Goal: Task Accomplishment & Management: Complete application form

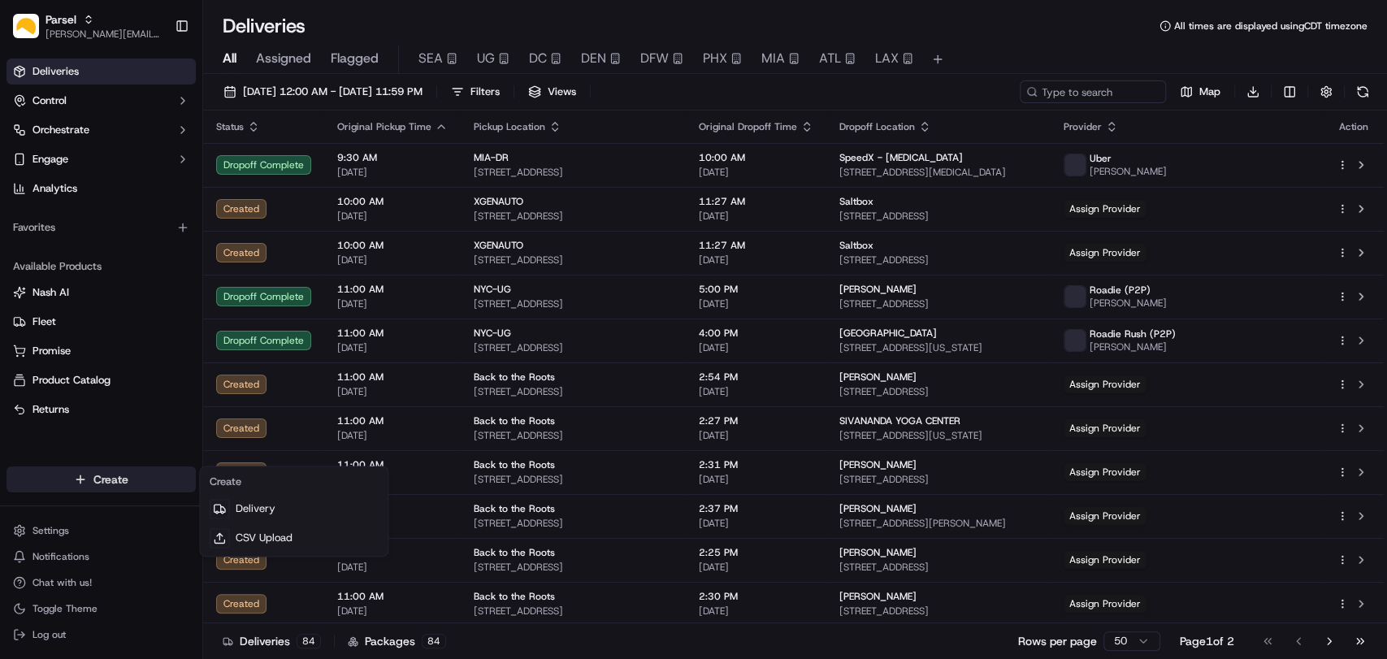
click at [111, 476] on html "Parsel [EMAIL_ADDRESS][PERSON_NAME][DOMAIN_NAME] Toggle Sidebar Deliveries Cont…" at bounding box center [693, 329] width 1387 height 659
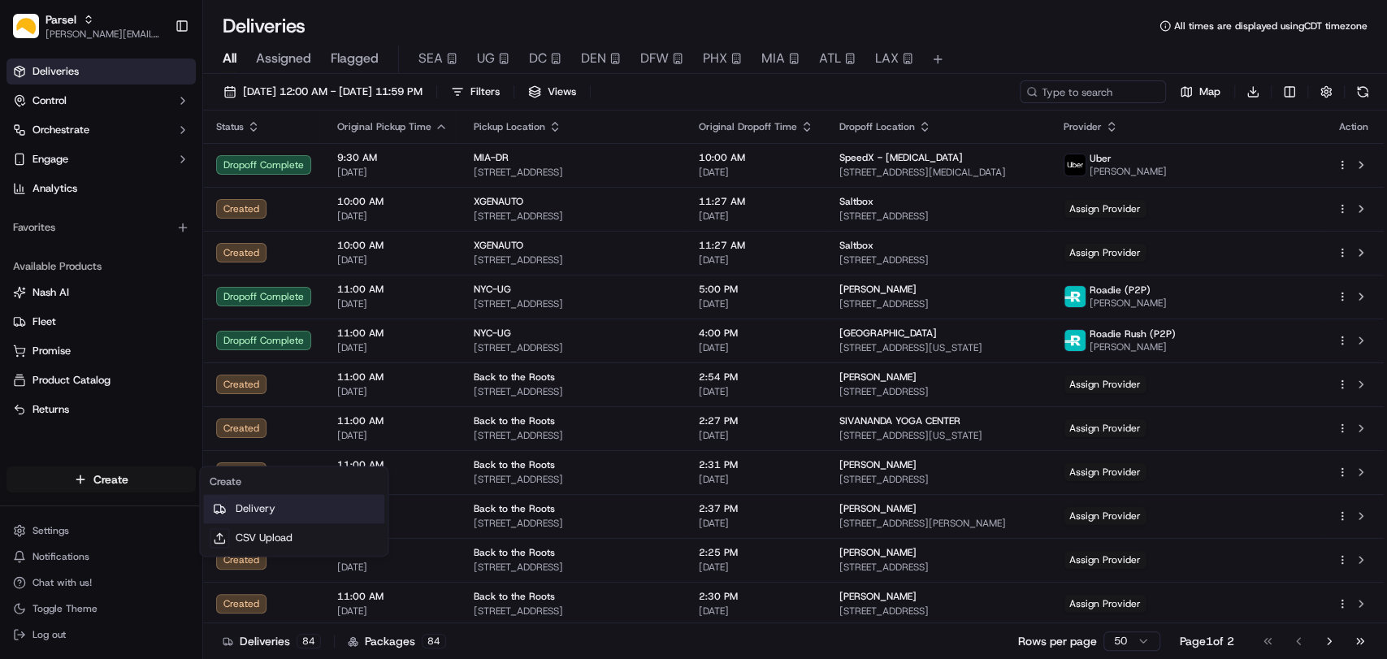
click at [254, 505] on link "Delivery" at bounding box center [293, 508] width 181 height 29
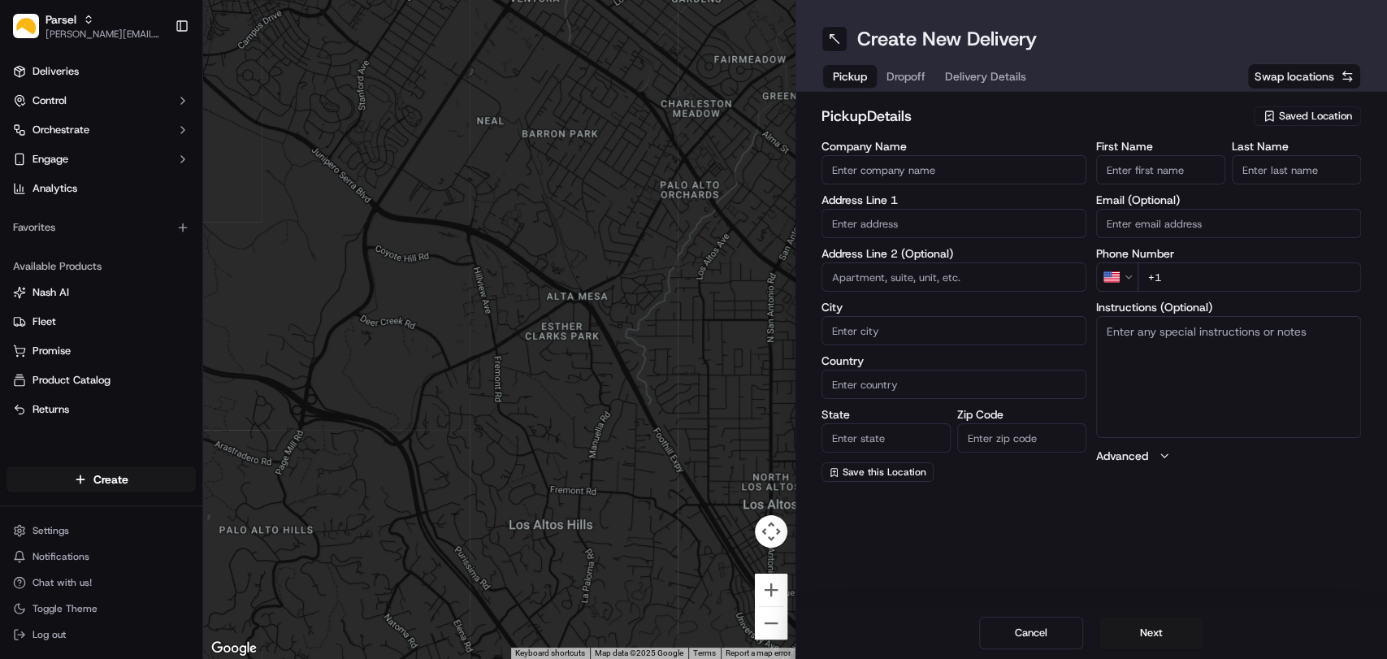
click at [1300, 119] on span "Saved Location" at bounding box center [1315, 116] width 73 height 15
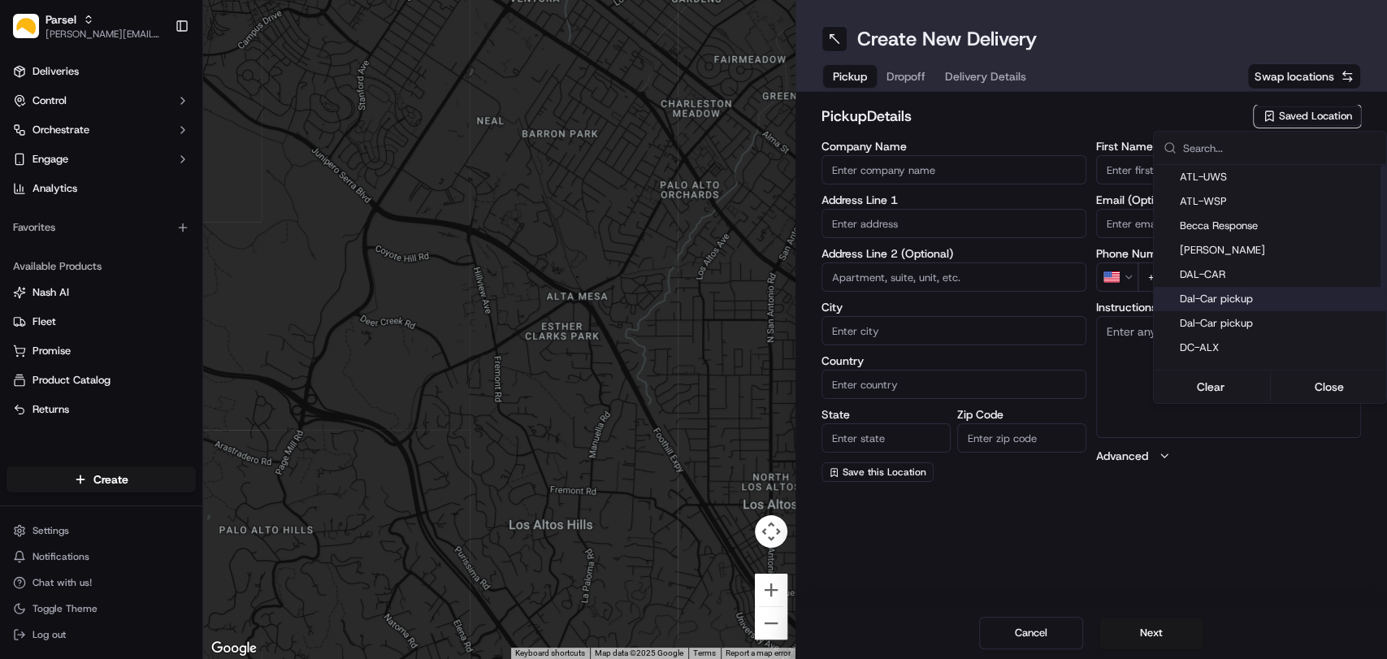
click at [1218, 301] on span "Dal-Car pickup" at bounding box center [1280, 299] width 200 height 15
type input "Dal-Car pickup"
type input "[STREET_ADDRESS][PERSON_NAME]"
type input "Carrollton"
type input "US"
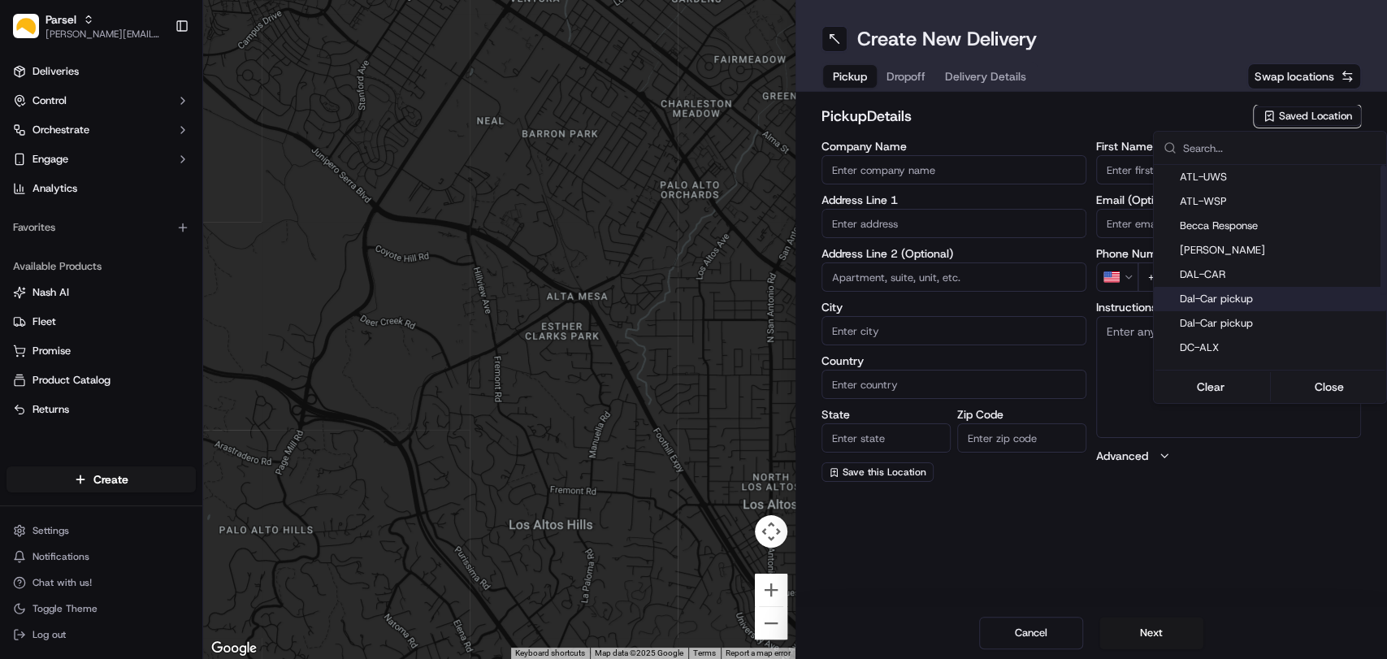
type input "[GEOGRAPHIC_DATA]"
type input "75006"
type input "[PERSON_NAME]"
type input "[EMAIL_ADDRESS][DOMAIN_NAME]"
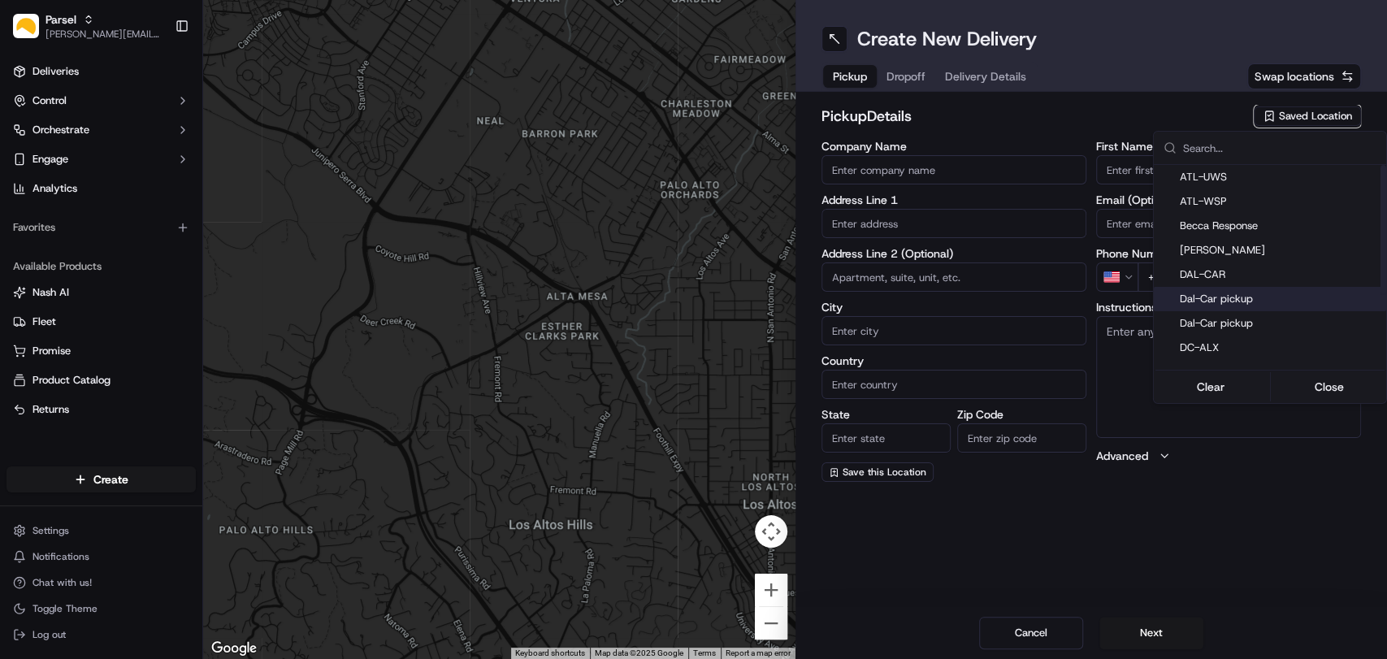
type input "[PHONE_NUMBER]"
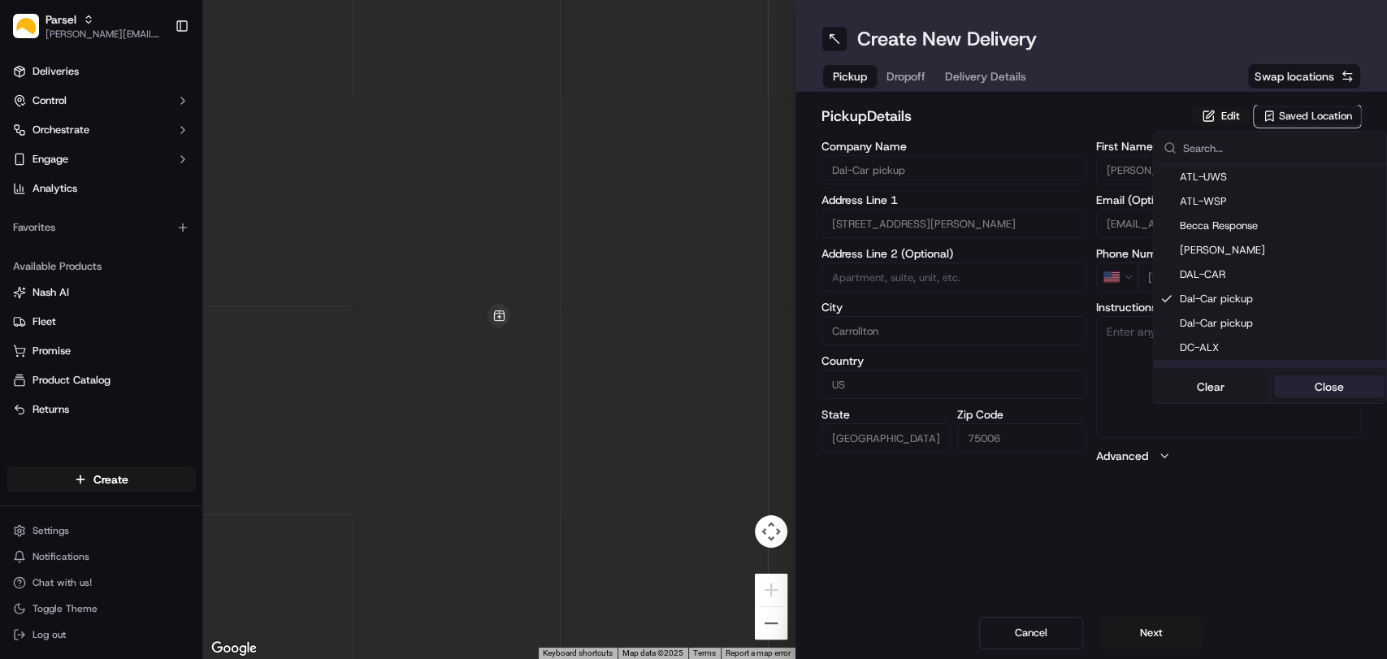
click at [1308, 390] on button "Close" at bounding box center [1328, 386] width 111 height 23
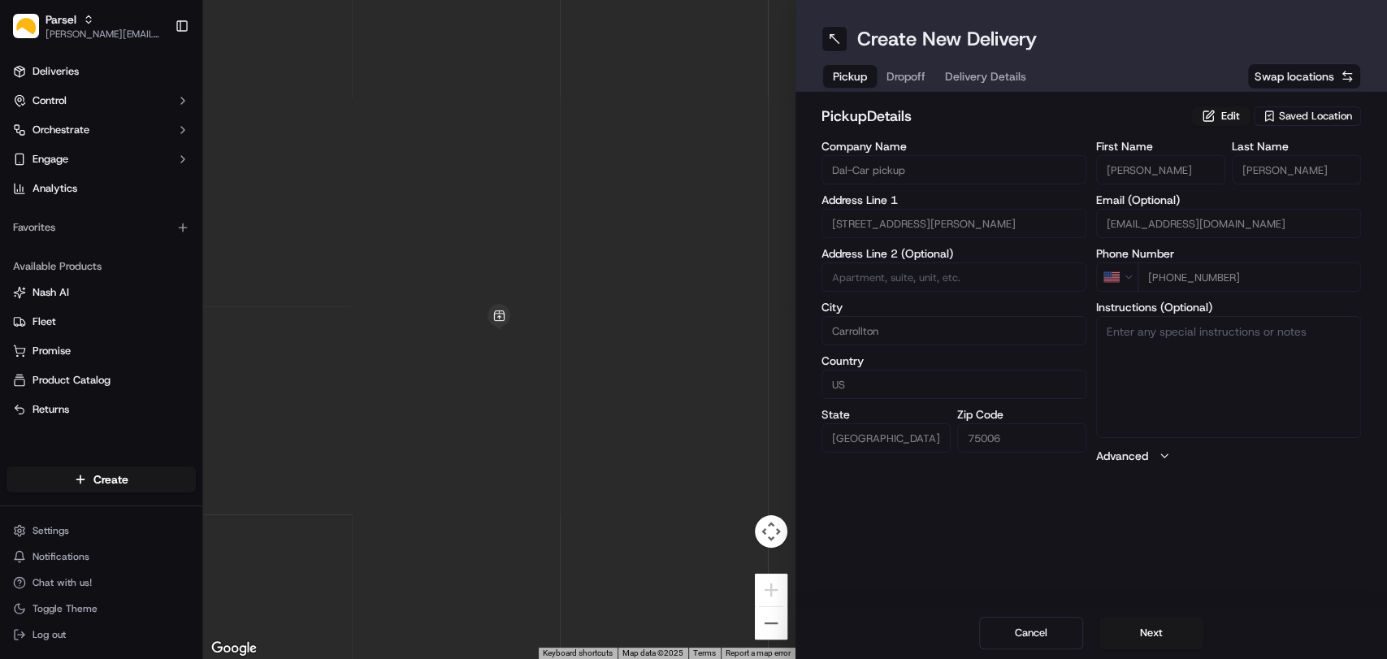
click at [881, 554] on div "Create New Delivery Pickup Dropoff Delivery Details Swap locations pickup Detai…" at bounding box center [1091, 329] width 592 height 659
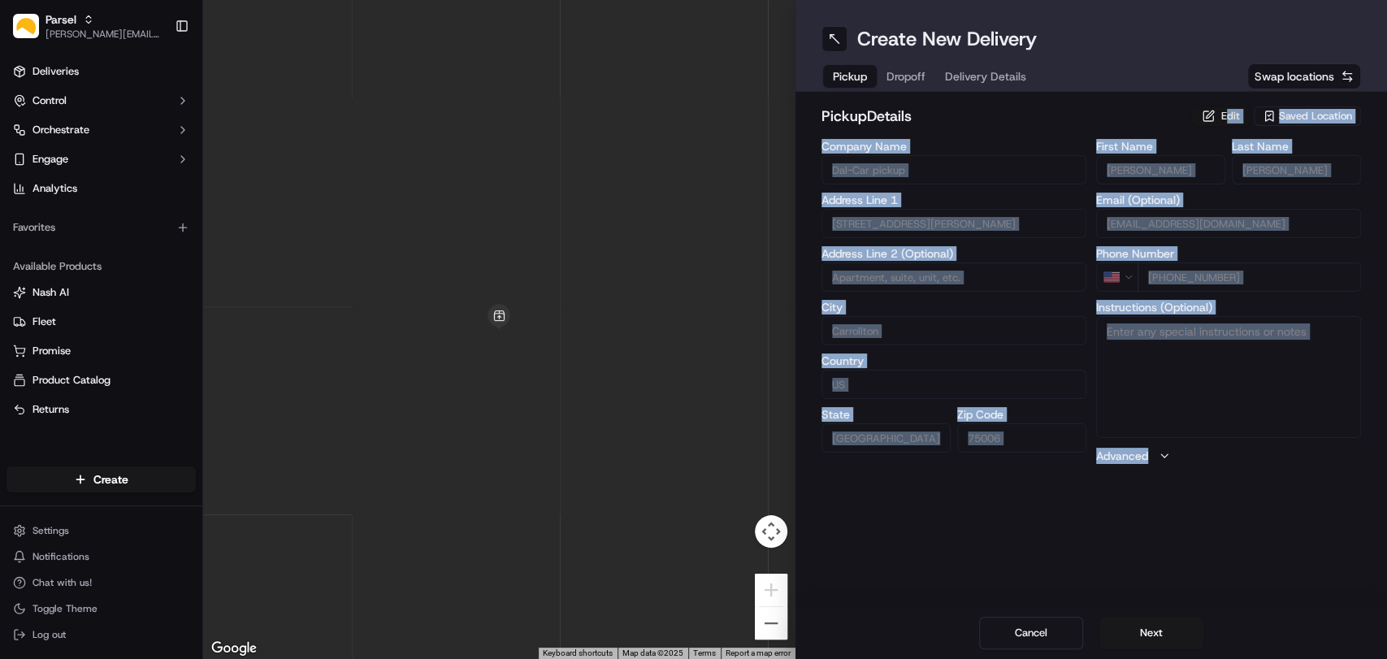
drag, startPoint x: 1228, startPoint y: 101, endPoint x: 1223, endPoint y: 120, distance: 20.3
click at [1223, 120] on div "pickup Details Edit Saved Location Company Name Dal-Car pickup Address Line 1 […" at bounding box center [1091, 284] width 592 height 385
click at [1223, 120] on button "Edit" at bounding box center [1220, 115] width 59 height 19
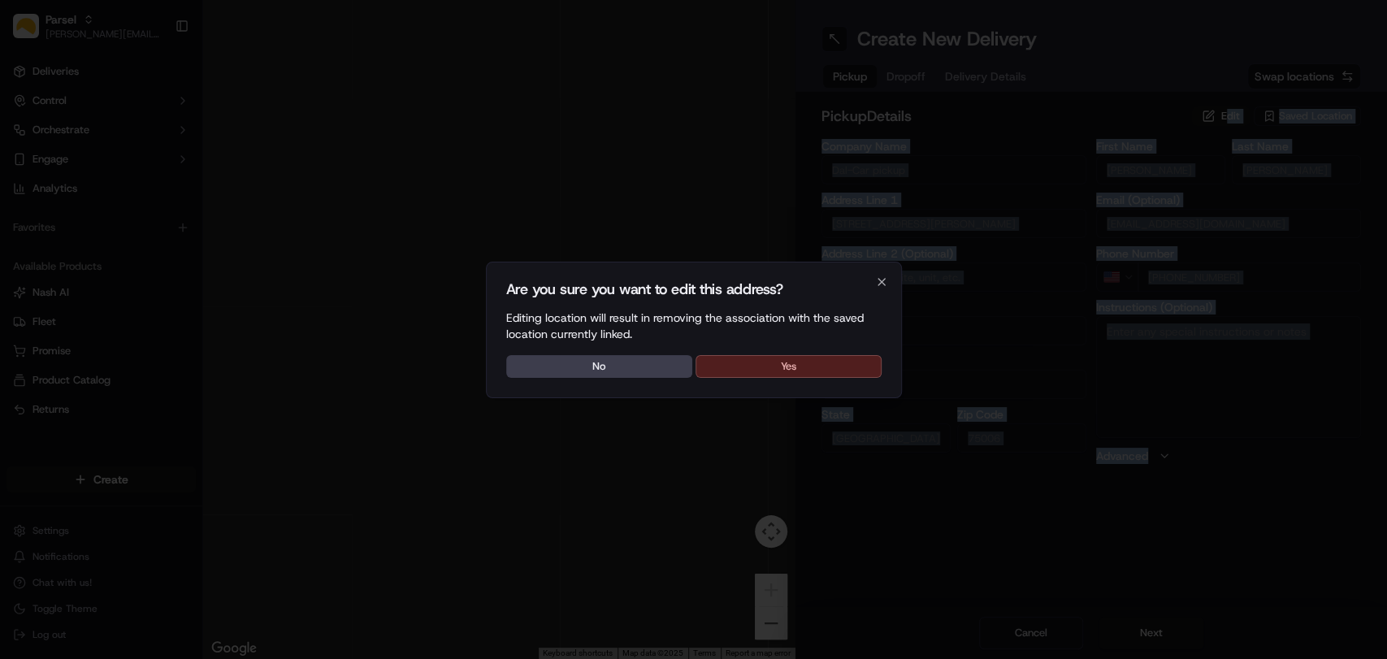
click at [856, 366] on button "Yes" at bounding box center [788, 366] width 186 height 23
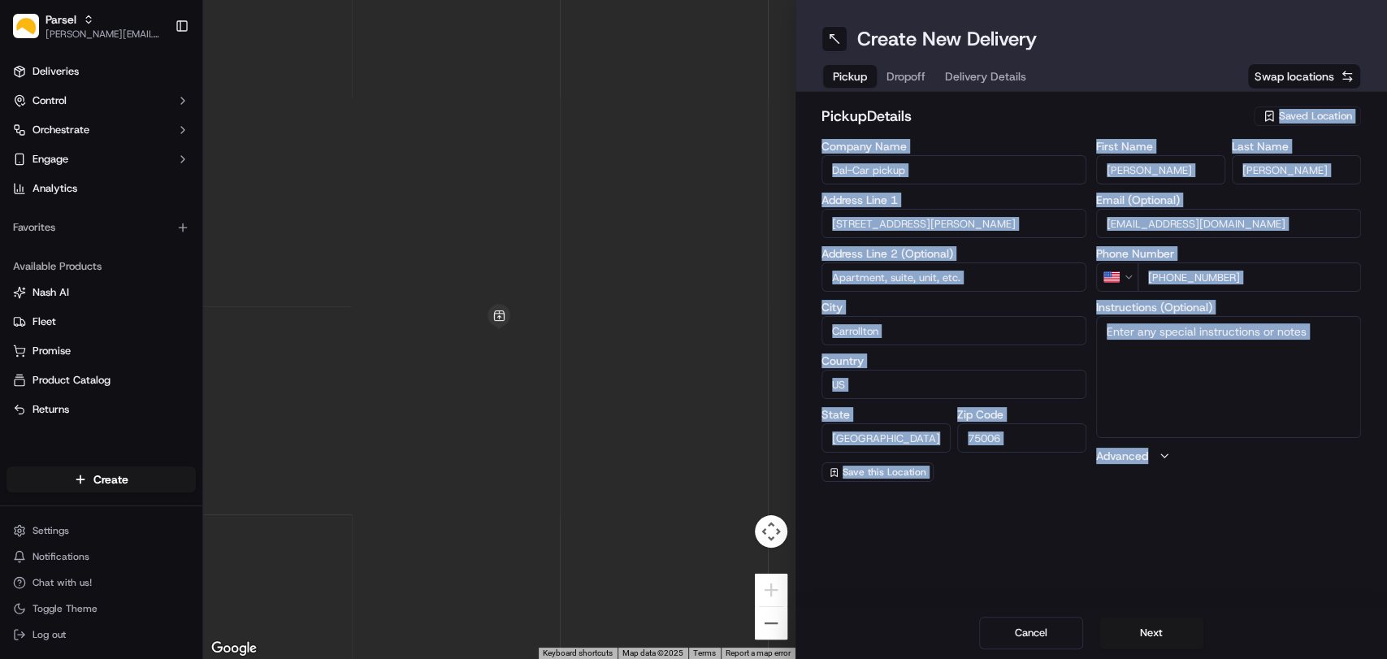
click at [1168, 335] on textarea "Instructions (Optional)" at bounding box center [1228, 377] width 265 height 122
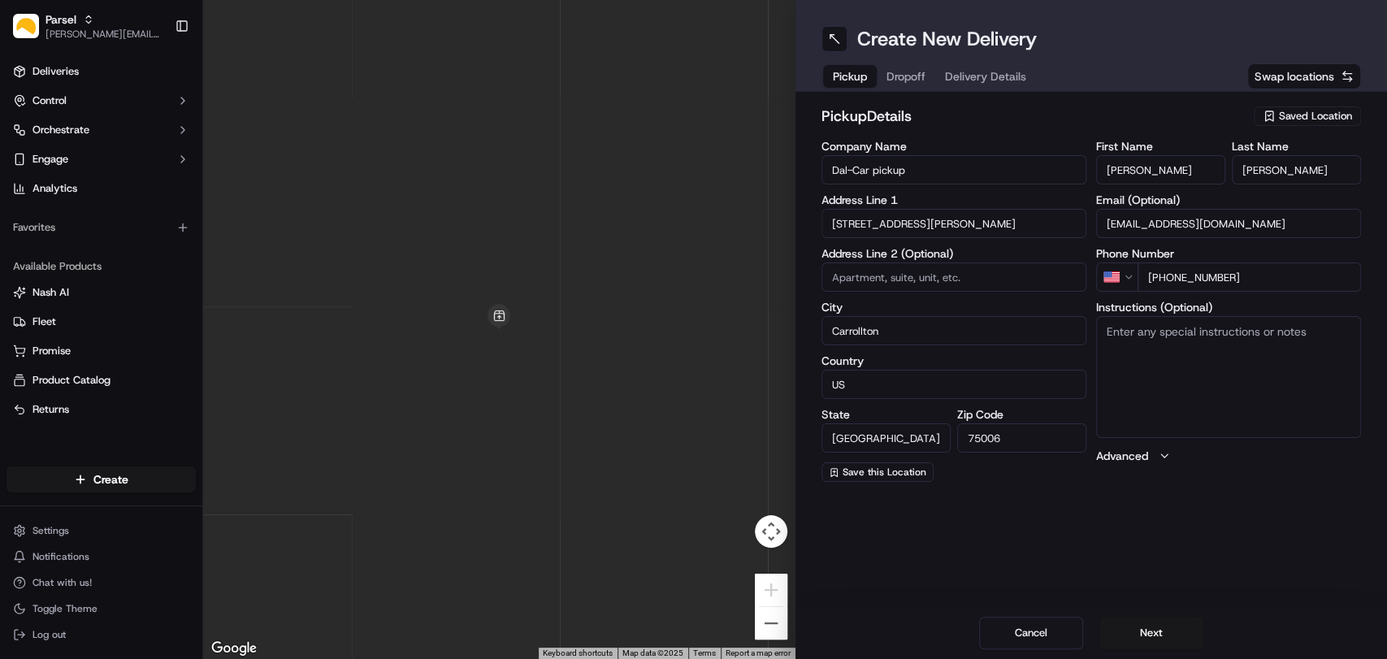
paste textarea "Please pickup the packages at the rear loading dock with the large glass doors,…"
type textarea "Please pickup the packages at the rear loading dock with the large glass doors,…"
click at [1157, 633] on button "Next" at bounding box center [1151, 633] width 104 height 32
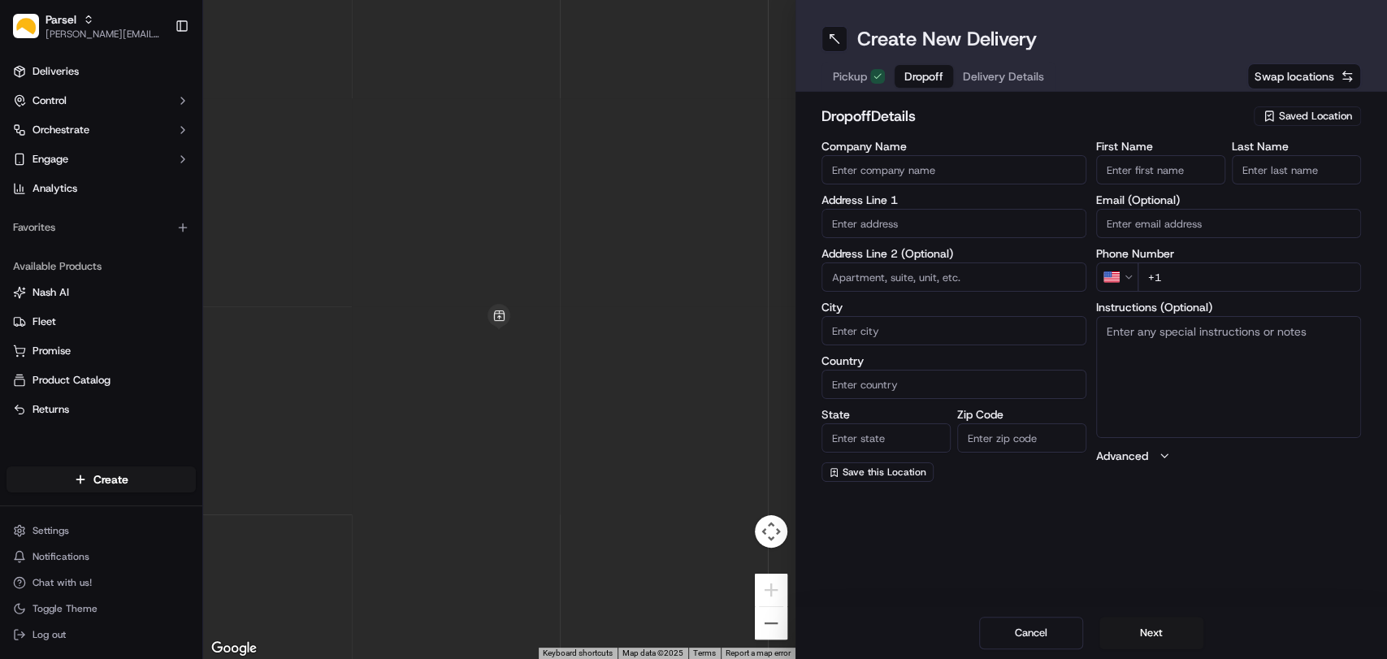
click at [1312, 114] on span "Saved Location" at bounding box center [1315, 116] width 73 height 15
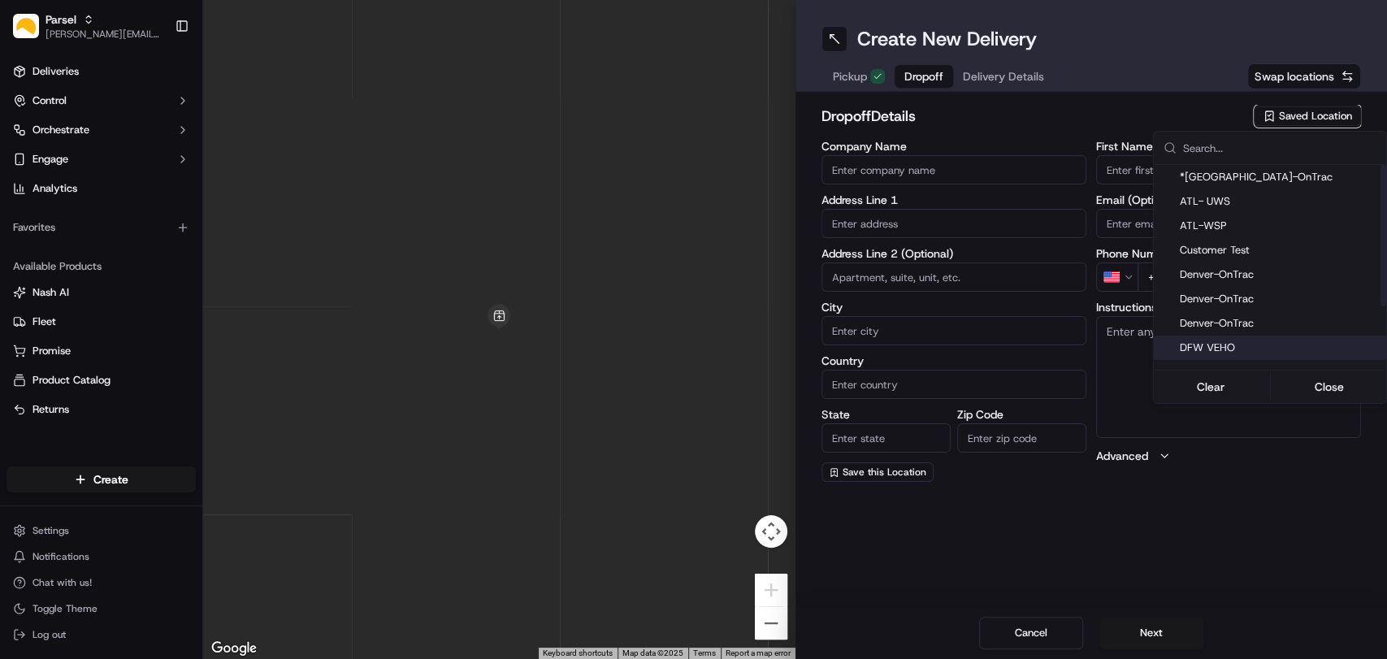
click at [1216, 346] on span "DFW VEHO" at bounding box center [1280, 347] width 200 height 15
type input "DFW VEHO"
type input "[STREET_ADDRESS]"
type input "Suite 325"
type input "[GEOGRAPHIC_DATA]"
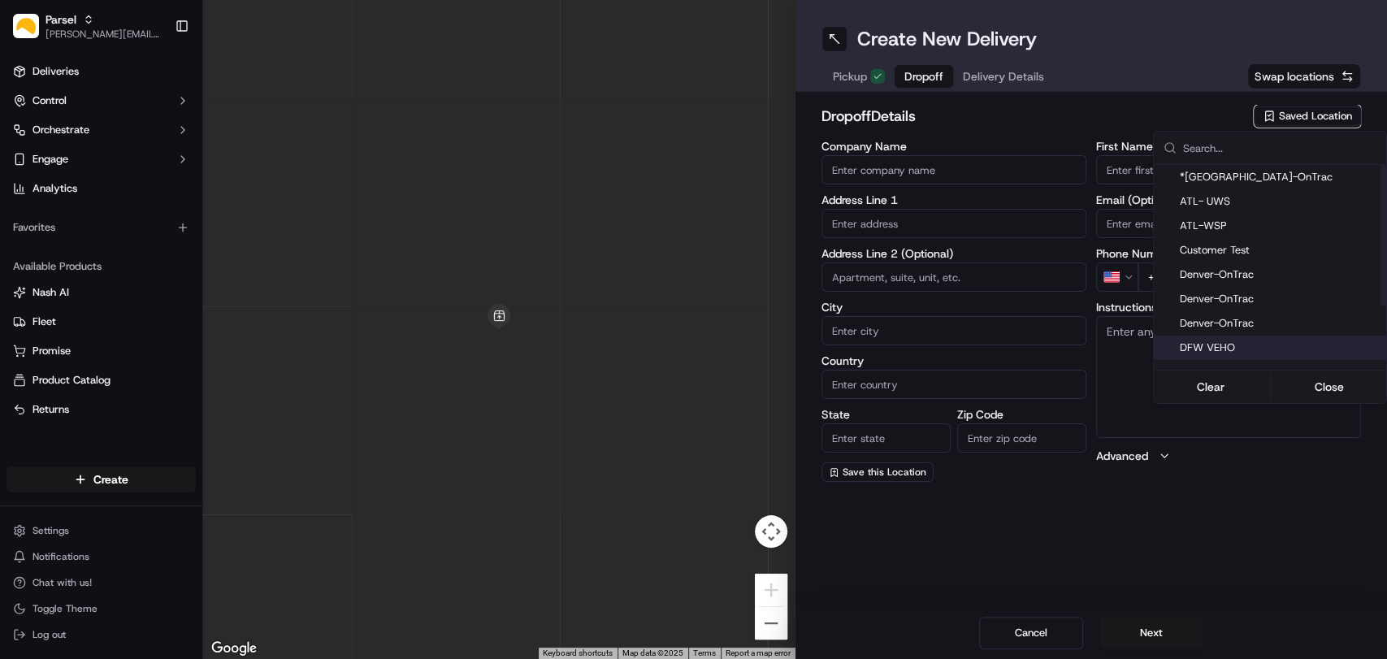
type input "US"
type input "[GEOGRAPHIC_DATA]"
type input "75028"
type input "Navid"
type input "Kassam"
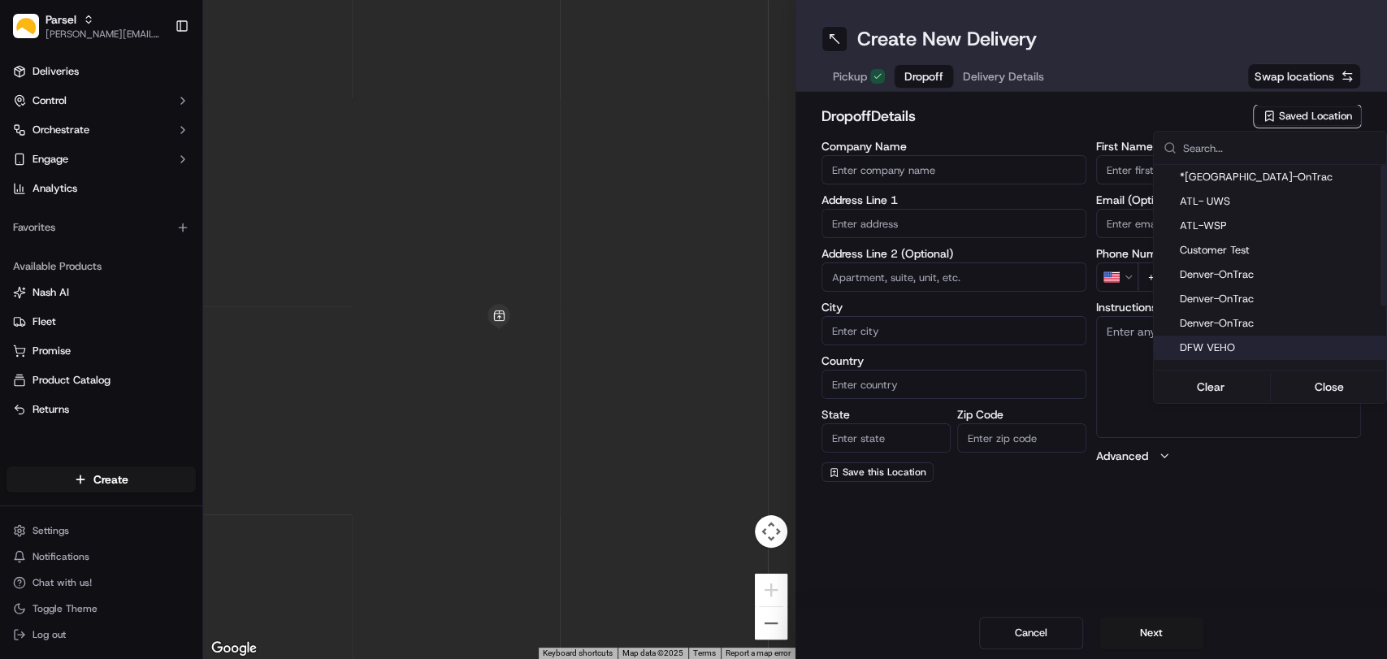
type input "[EMAIL_ADDRESS][DOMAIN_NAME]"
type input "[PHONE_NUMBER]"
type textarea "Please deliver all packages between dock doors 20 and 21. Hand packages directl…"
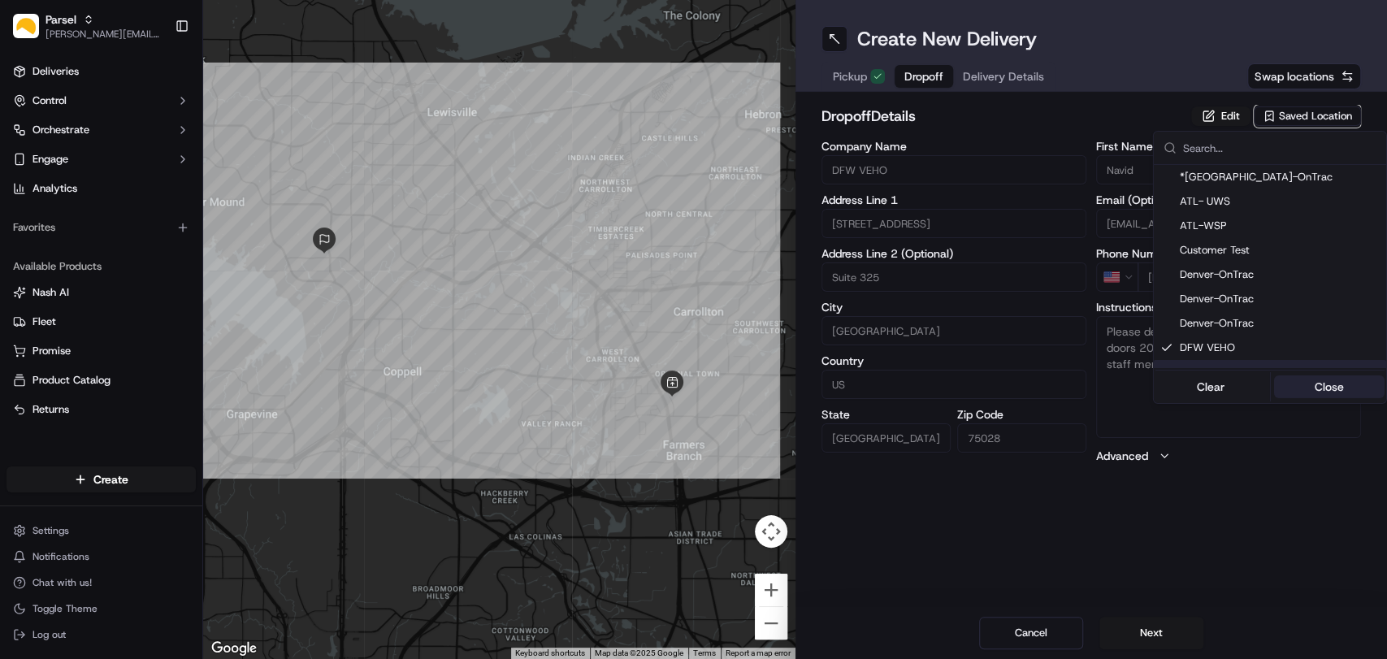
click at [1323, 391] on button "Close" at bounding box center [1328, 386] width 111 height 23
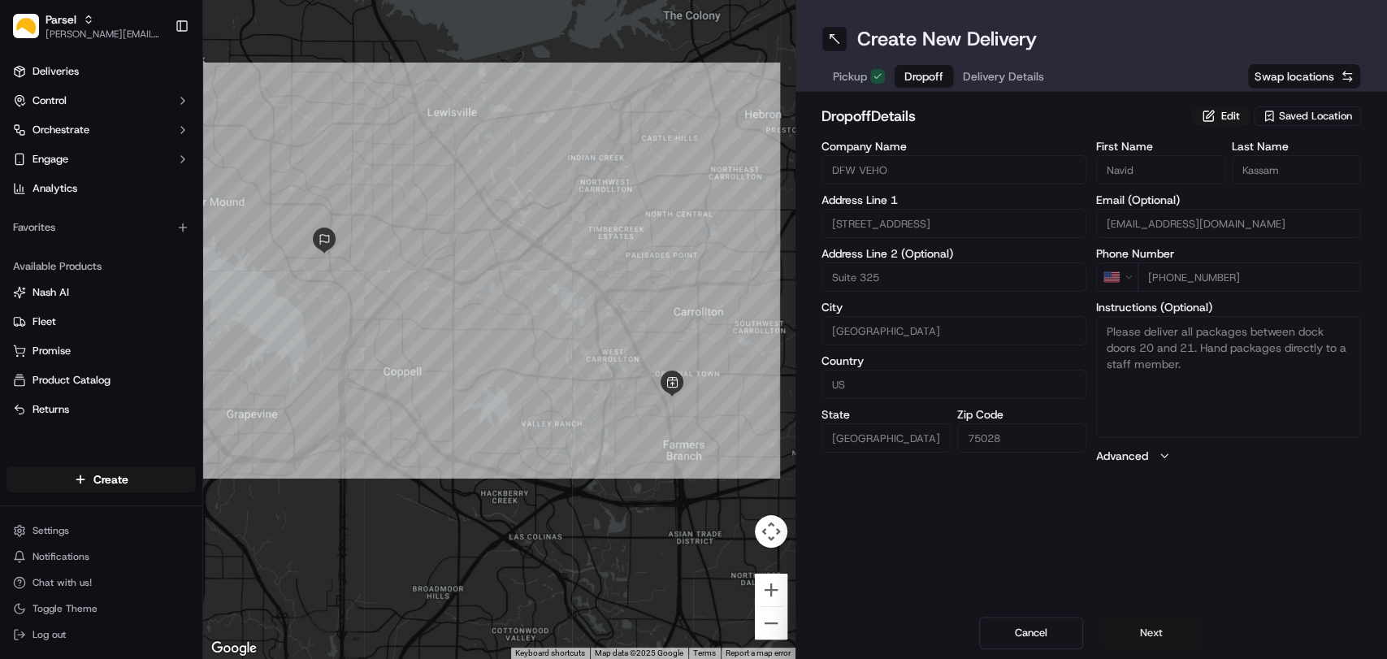
click at [1142, 631] on button "Next" at bounding box center [1151, 633] width 104 height 32
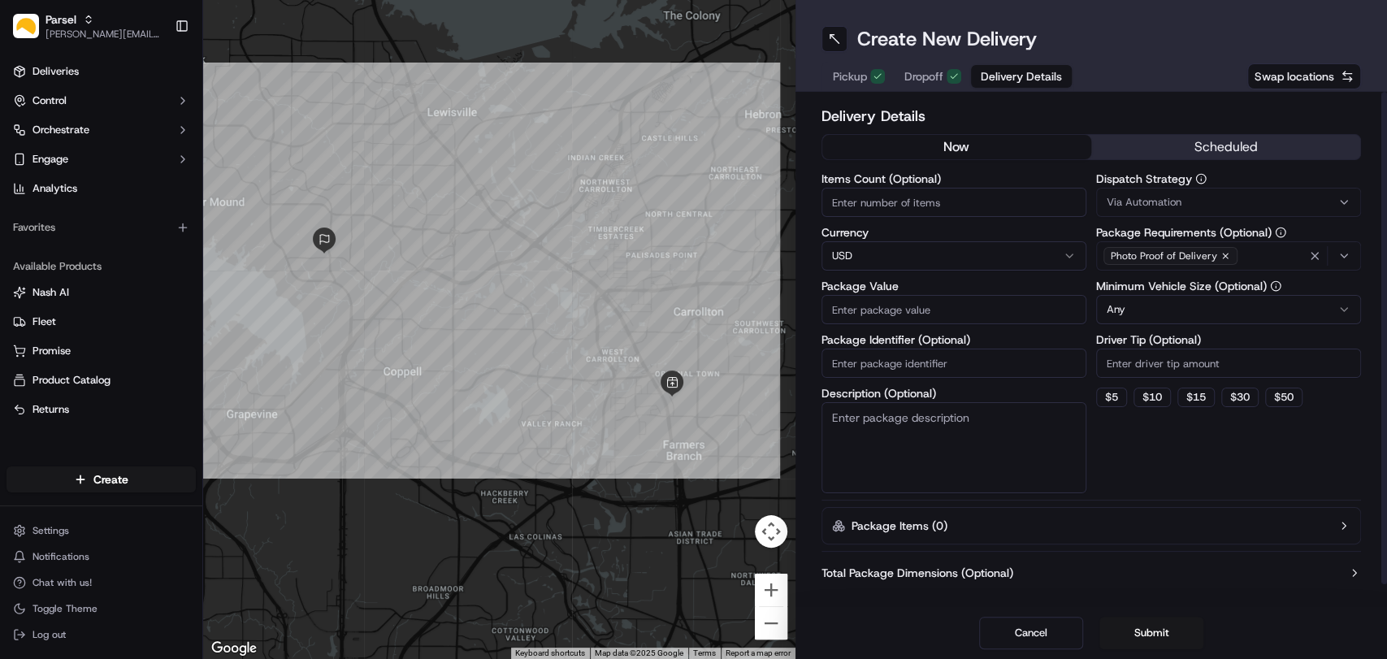
click at [917, 206] on input "Items Count (Optional)" at bounding box center [953, 202] width 265 height 29
type input "4"
click at [903, 304] on input "Package Value" at bounding box center [953, 309] width 265 height 29
type input "400"
click at [936, 413] on textarea "Description (Optional)" at bounding box center [953, 447] width 265 height 91
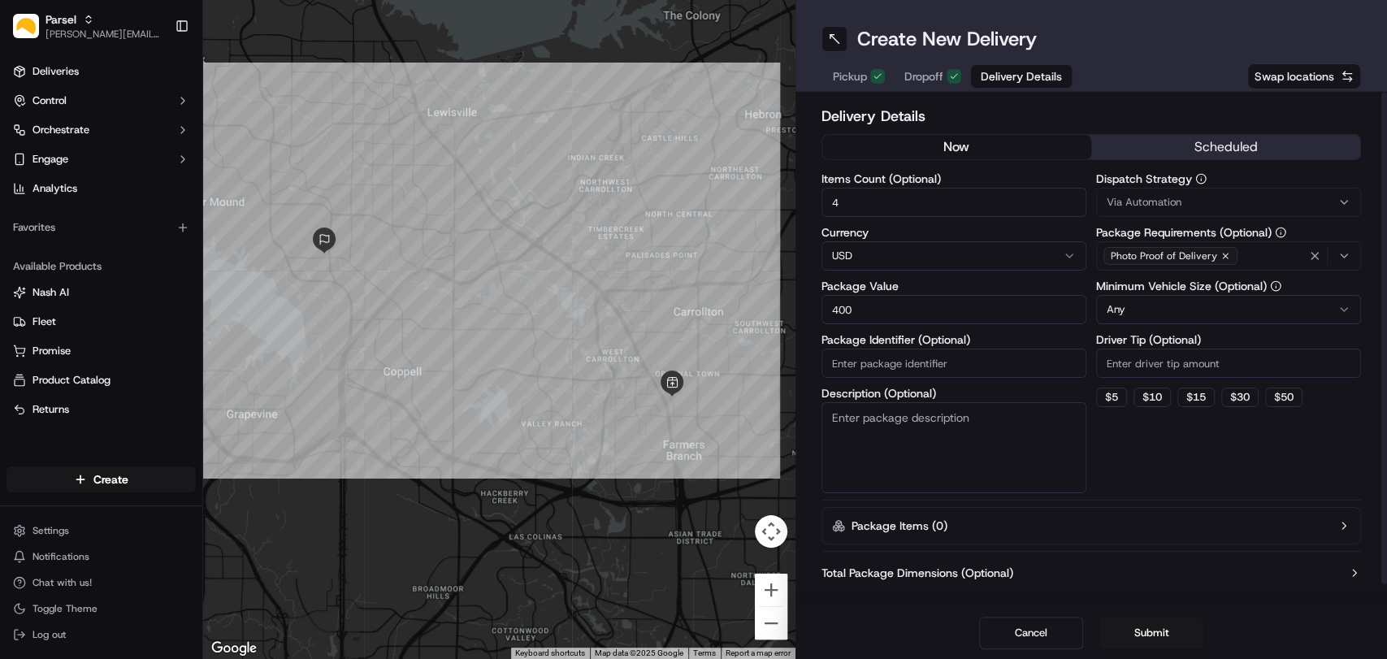
click at [850, 452] on textarea "Description (Optional)" at bounding box center [953, 447] width 265 height 91
paste textarea "10-15 small packages. You will find the packages on the black plastic shelf by …"
click at [872, 402] on textarea "10-15 small packages. You will find the packages on the black plastic shelf by …" at bounding box center [953, 447] width 265 height 91
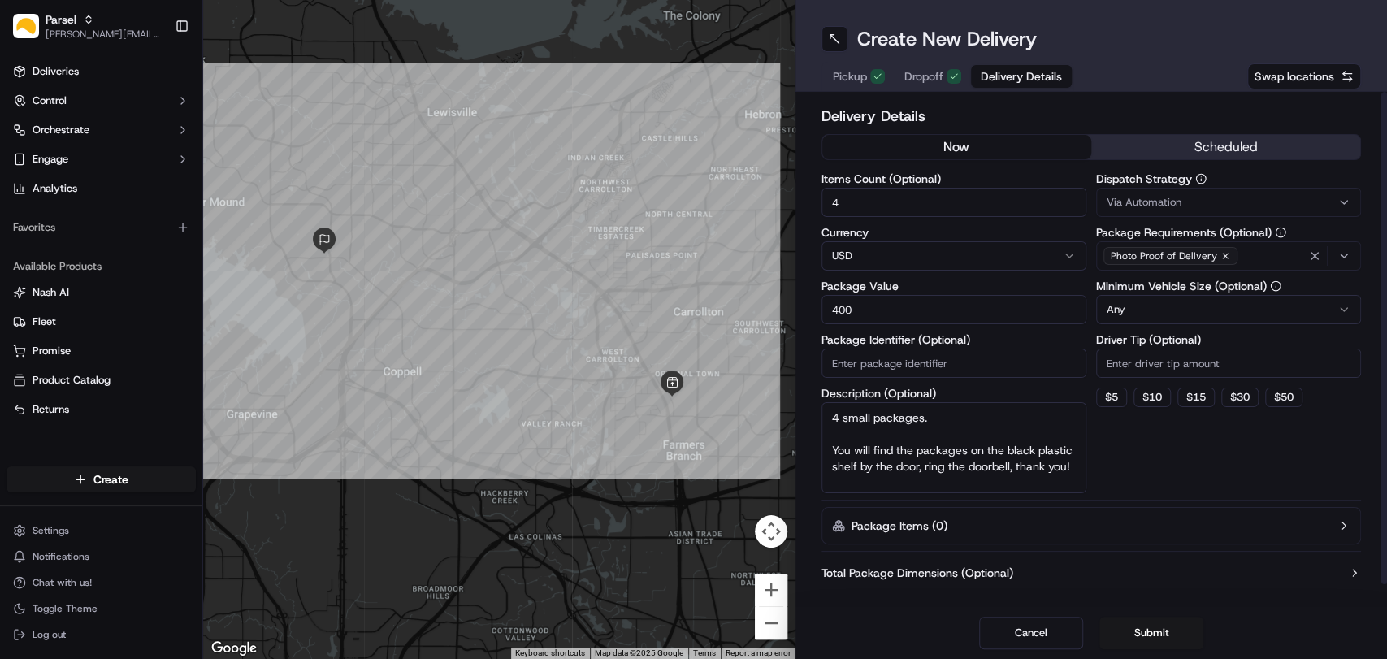
type textarea "4 small packages. You will find the packages on the black plastic shelf by the …"
click at [1287, 314] on html "Parsel [EMAIL_ADDRESS][PERSON_NAME][DOMAIN_NAME] Toggle Sidebar Deliveries Cont…" at bounding box center [693, 329] width 1387 height 659
click at [1147, 637] on button "Submit" at bounding box center [1151, 633] width 104 height 32
click at [872, 313] on input "400" at bounding box center [953, 309] width 265 height 29
type input "4"
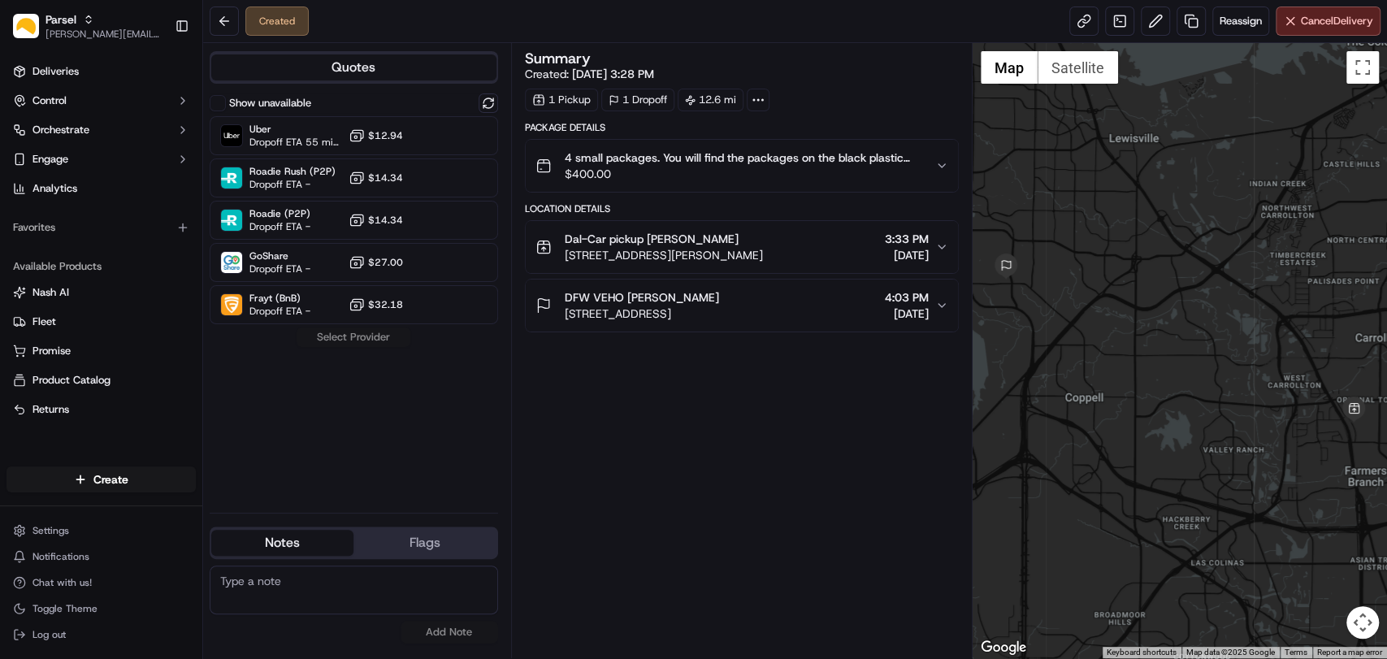
click at [937, 170] on icon "button" at bounding box center [941, 165] width 13 height 13
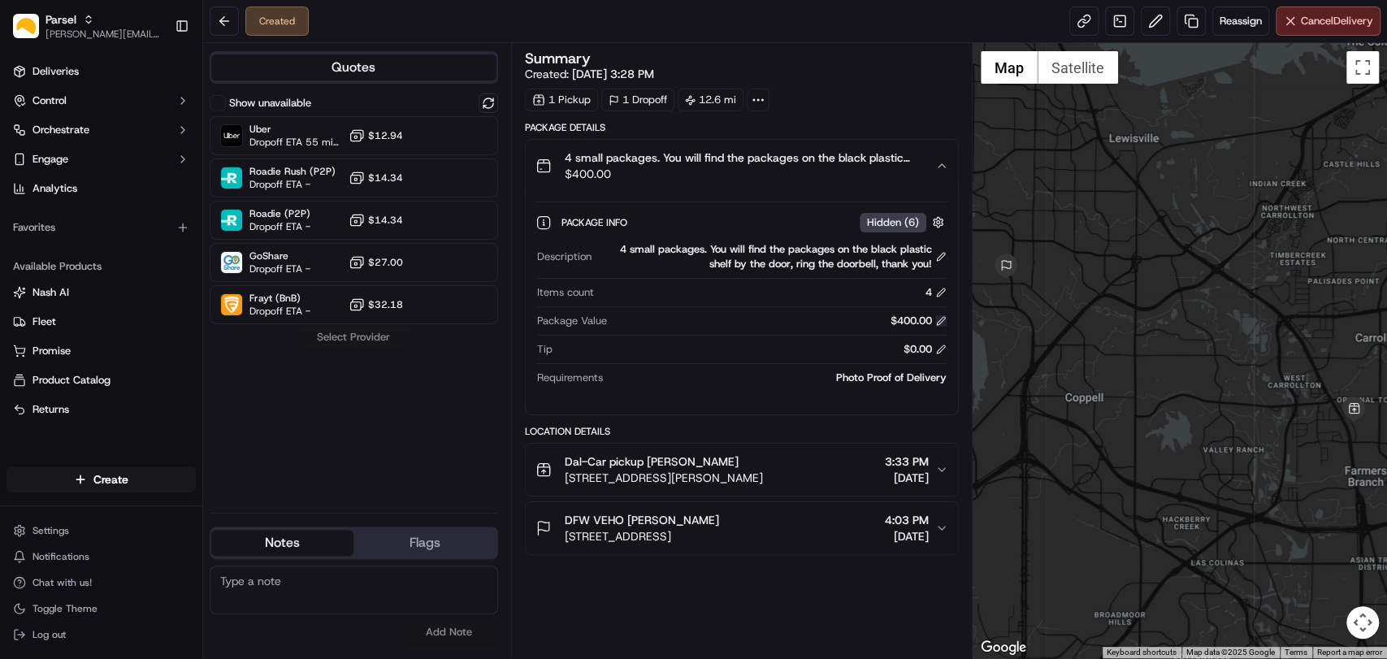
click at [942, 321] on button at bounding box center [940, 320] width 11 height 11
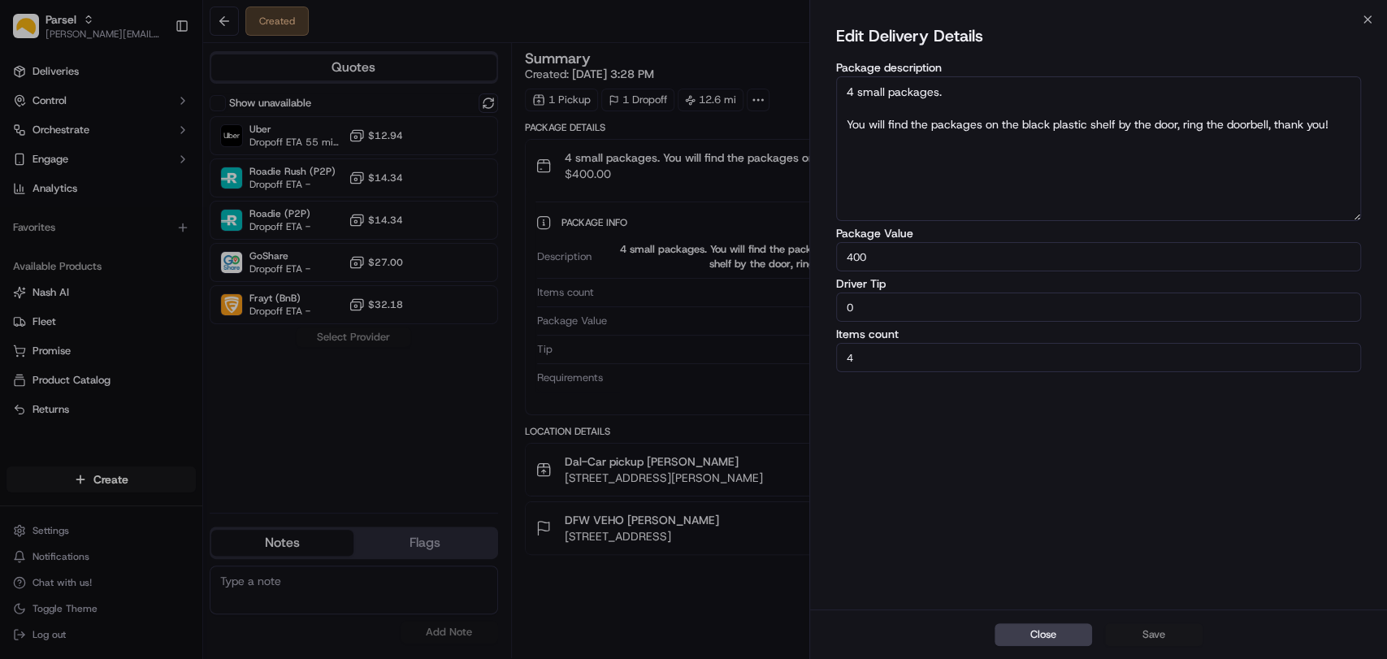
click at [882, 248] on input "400" at bounding box center [1098, 256] width 525 height 29
type input "4"
type input "200"
click at [1137, 632] on button "Save" at bounding box center [1153, 634] width 97 height 23
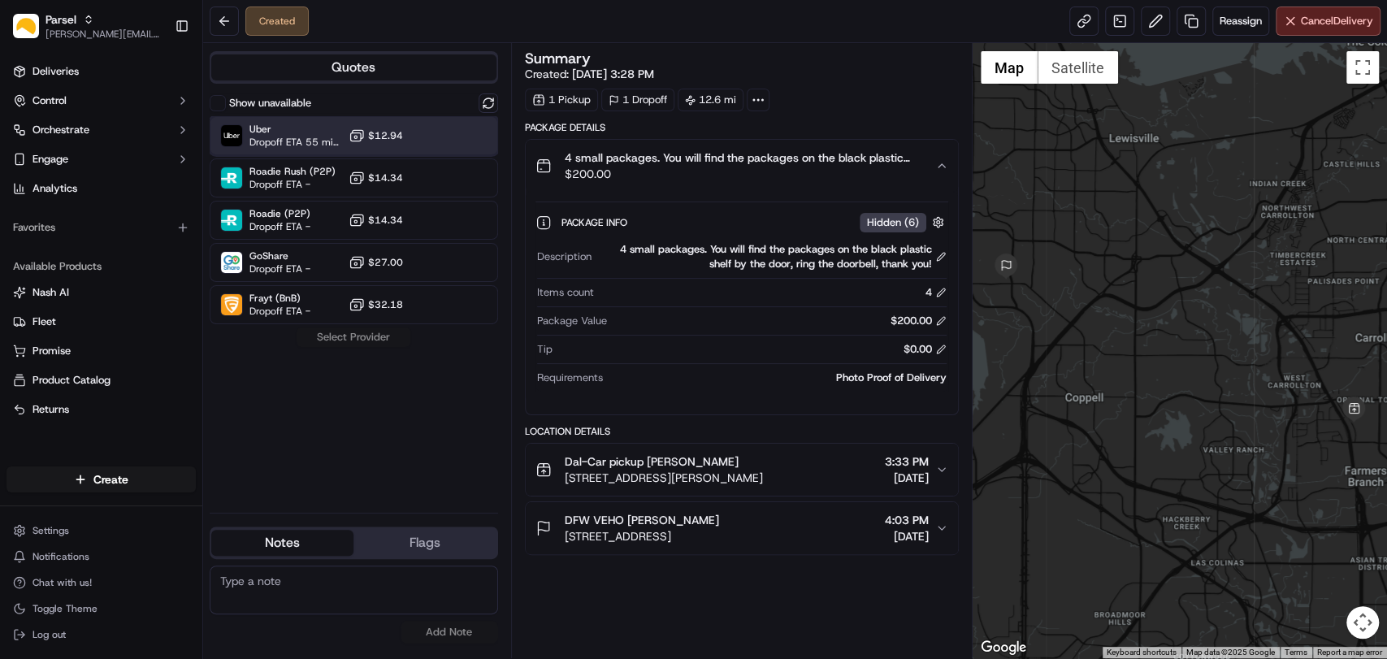
click at [286, 128] on span "Uber" at bounding box center [295, 129] width 93 height 13
click at [359, 345] on button "Assign Provider" at bounding box center [353, 336] width 115 height 19
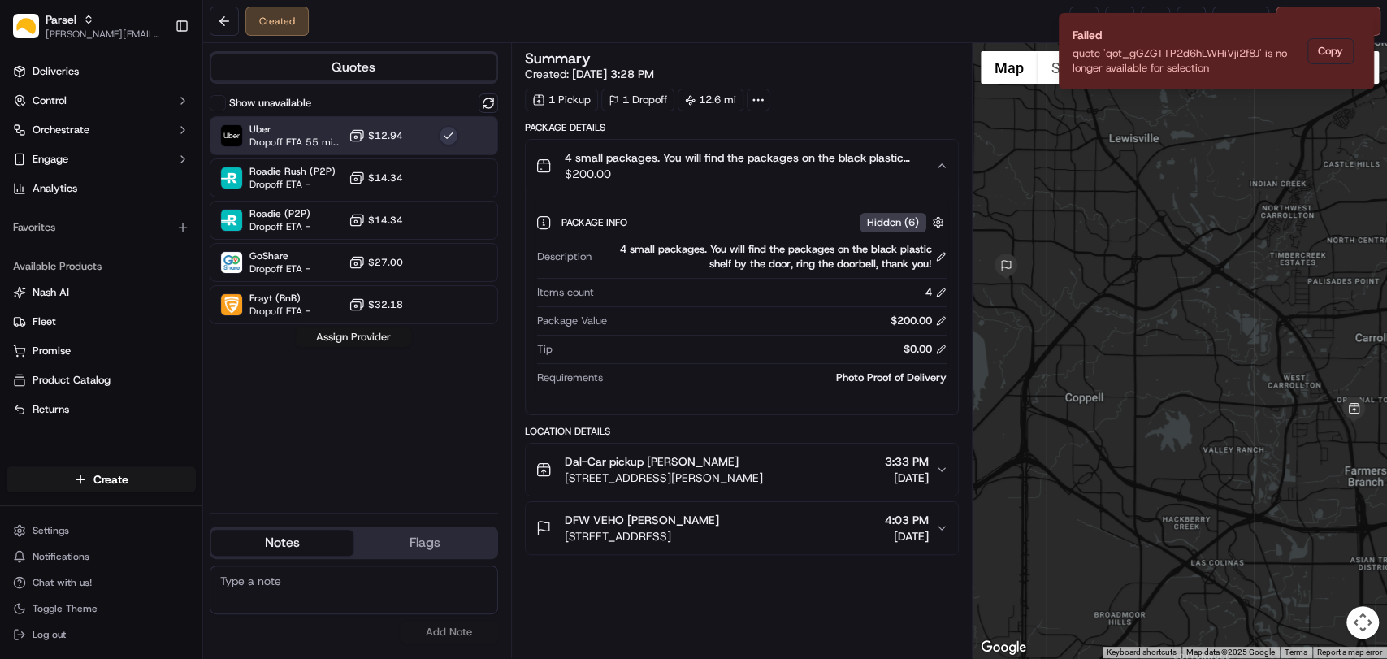
click at [365, 334] on button "Assign Provider" at bounding box center [353, 336] width 115 height 19
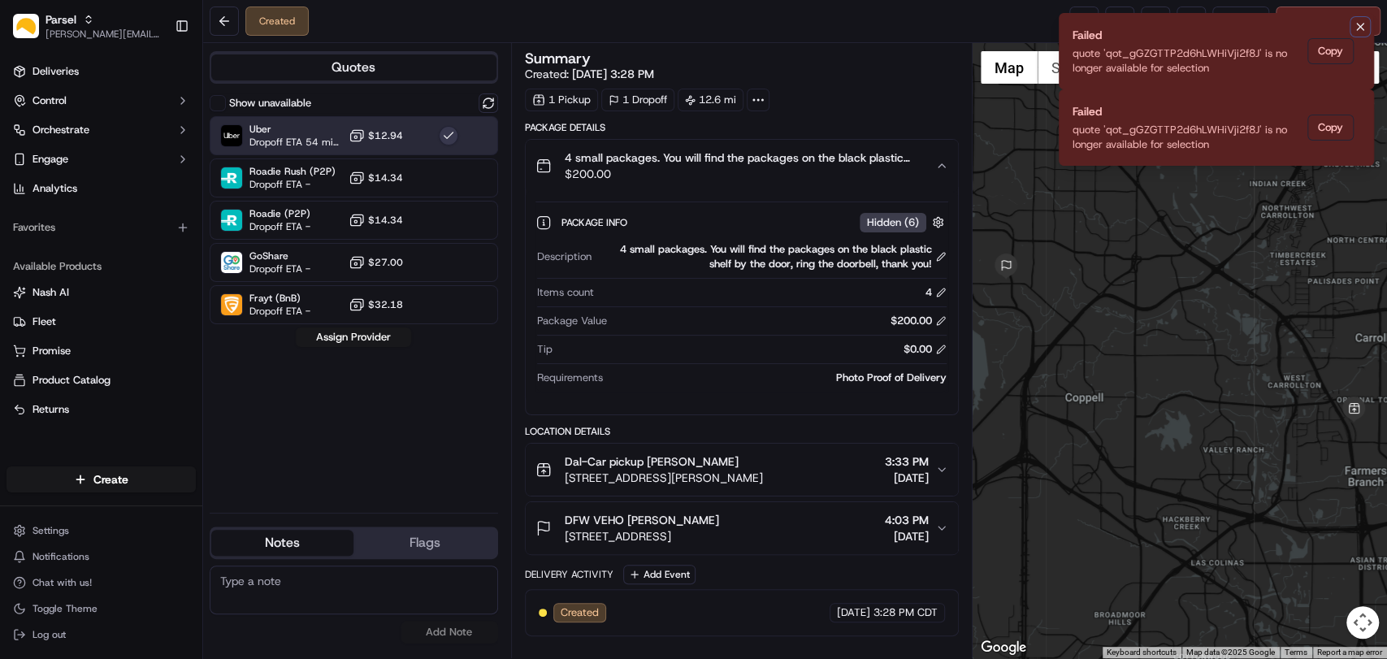
click at [1360, 24] on icon "Notifications (F8)" at bounding box center [1359, 26] width 13 height 13
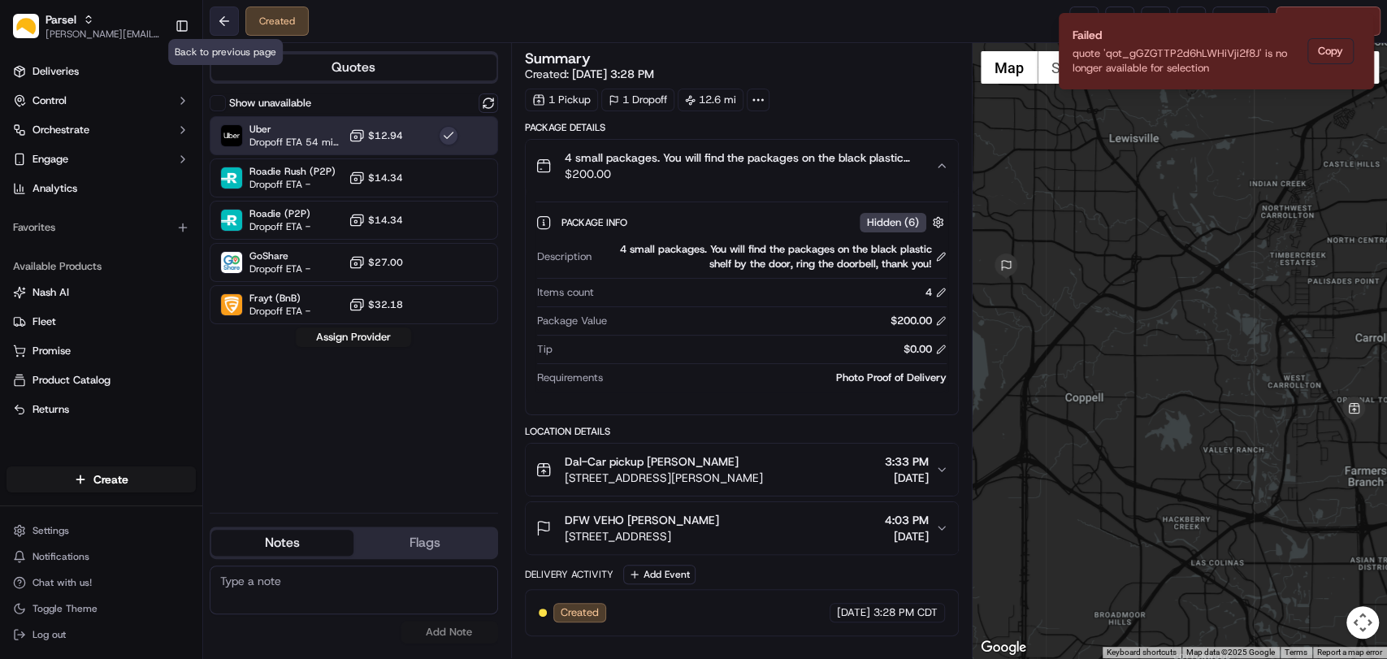
click at [233, 17] on button at bounding box center [224, 20] width 29 height 29
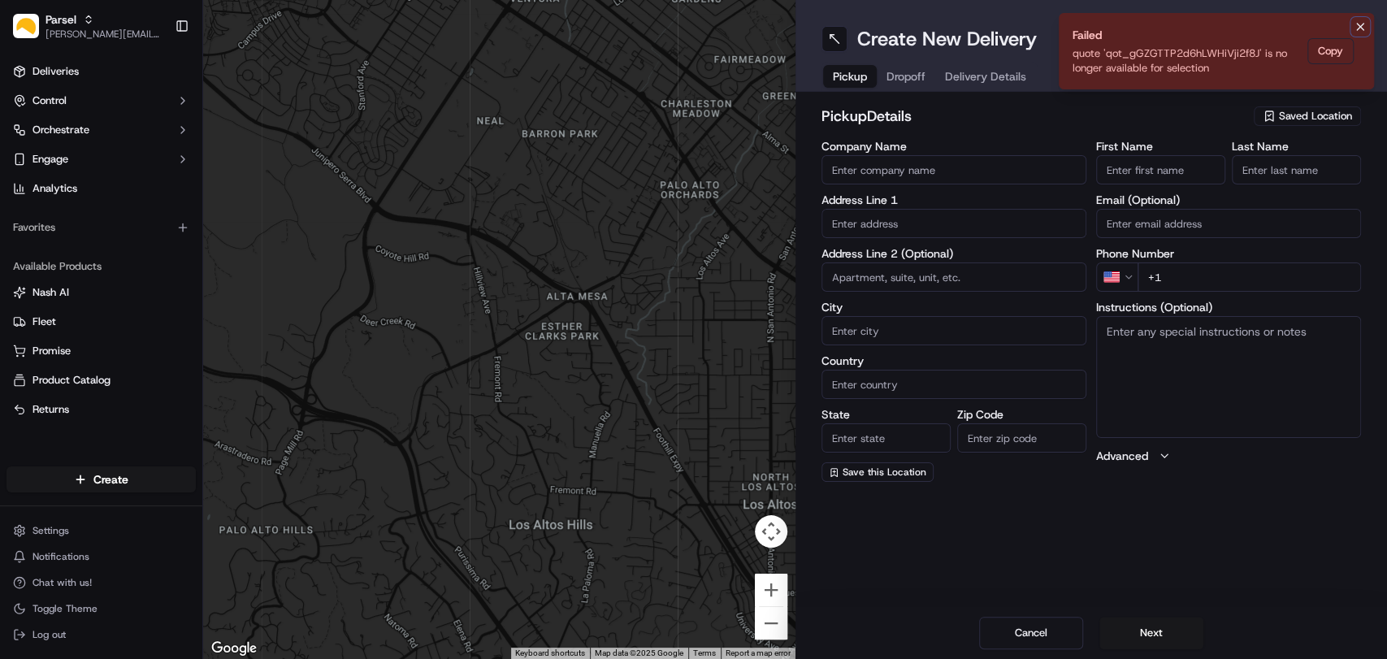
click at [1362, 26] on icon "Notifications (F8)" at bounding box center [1359, 26] width 13 height 13
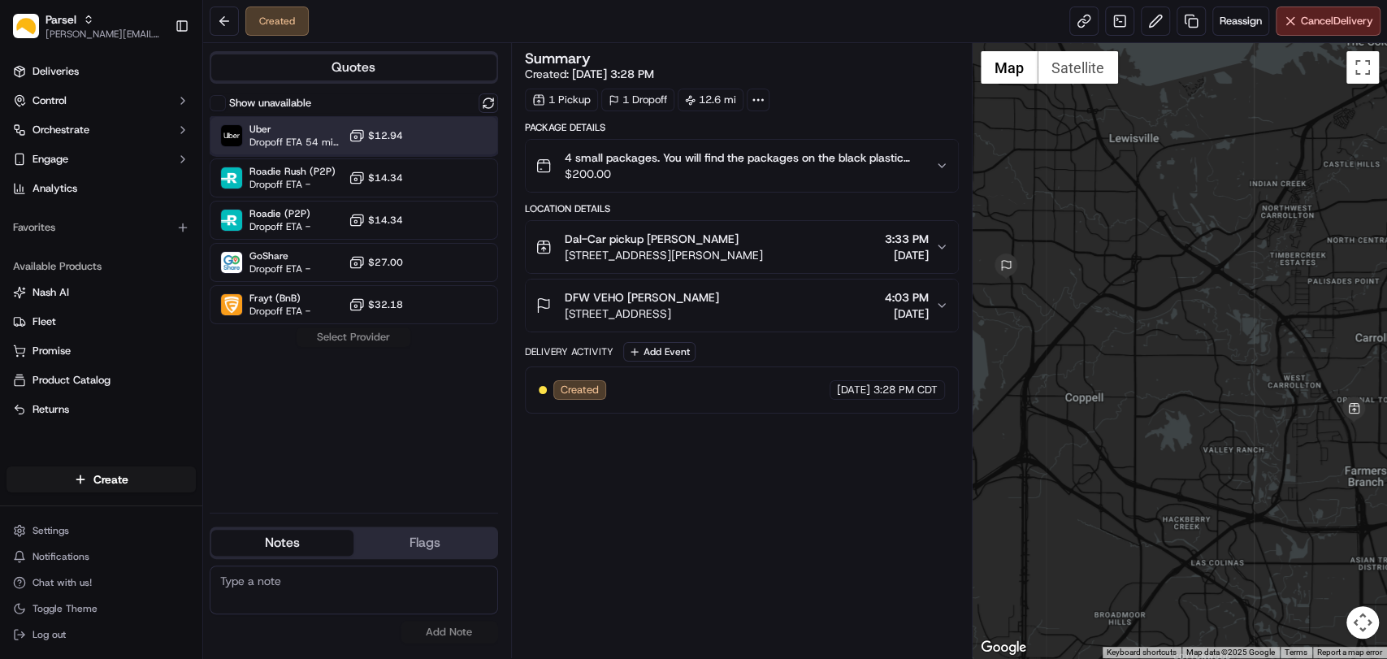
click at [312, 136] on span "Dropoff ETA 54 minutes" at bounding box center [295, 142] width 93 height 13
click at [345, 338] on button "Assign Provider" at bounding box center [353, 336] width 115 height 19
